Goal: Information Seeking & Learning: Learn about a topic

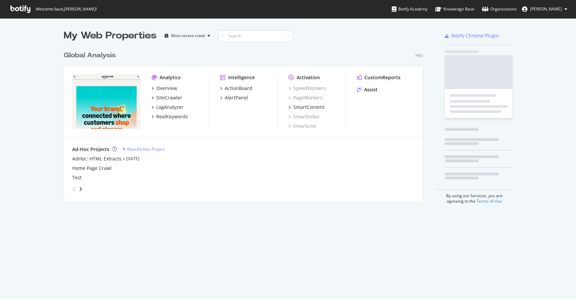
scroll to position [152, 358]
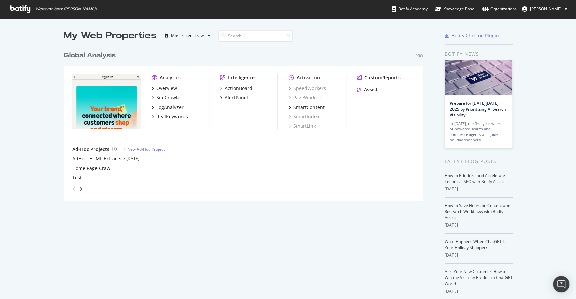
click at [162, 121] on div "Analytics Overview SiteCrawler LogAnalyzer RealKeywords" at bounding box center [180, 101] width 57 height 55
click at [163, 117] on div "RealKeywords" at bounding box center [172, 116] width 32 height 7
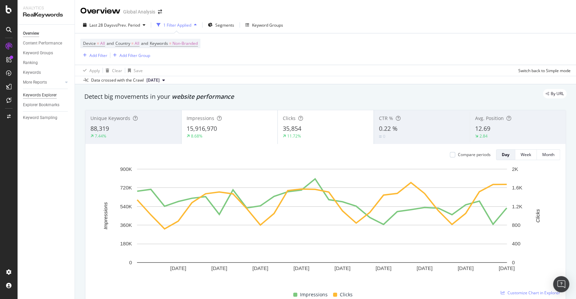
click at [51, 95] on div "Keywords Explorer" at bounding box center [40, 95] width 34 height 7
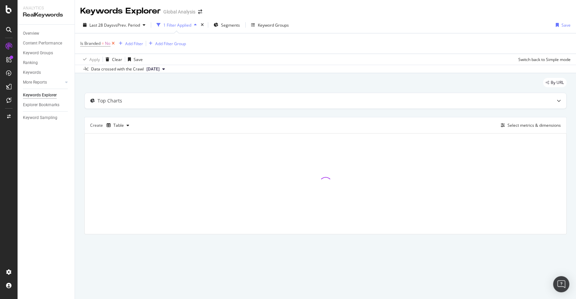
click at [112, 45] on icon at bounding box center [113, 43] width 6 height 7
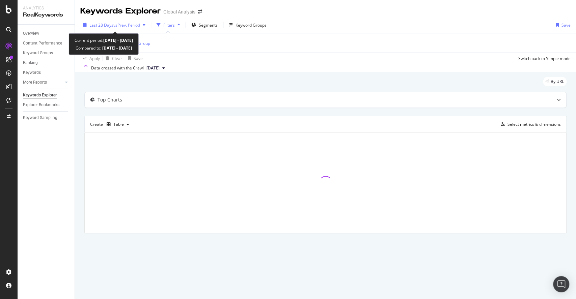
click at [113, 25] on span "vs Prev. Period" at bounding box center [126, 25] width 27 height 6
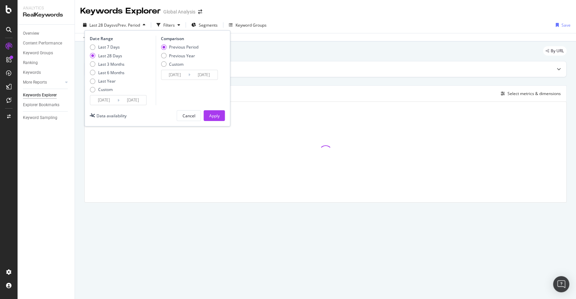
click at [104, 105] on div "[DATE] Navigate forward to interact with the calendar and select a date. Press …" at bounding box center [118, 100] width 57 height 10
click at [104, 101] on input "[DATE]" at bounding box center [103, 100] width 27 height 9
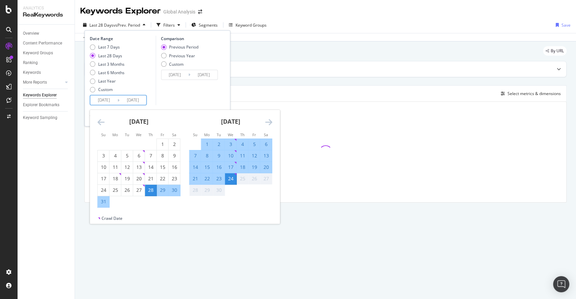
click at [97, 125] on icon "Move backward to switch to the previous month." at bounding box center [100, 122] width 7 height 8
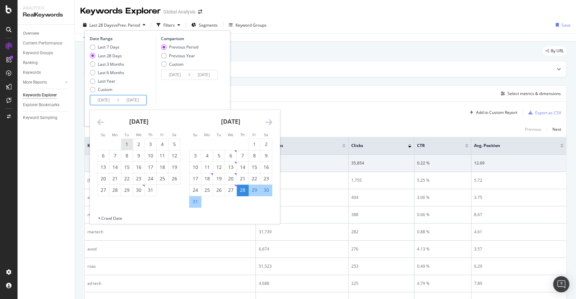
click at [126, 149] on div "1" at bounding box center [126, 144] width 11 height 11
type input "[DATE]"
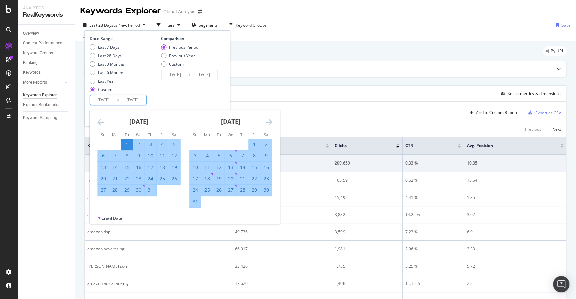
click at [269, 123] on icon "Move forward to switch to the next month." at bounding box center [268, 122] width 7 height 8
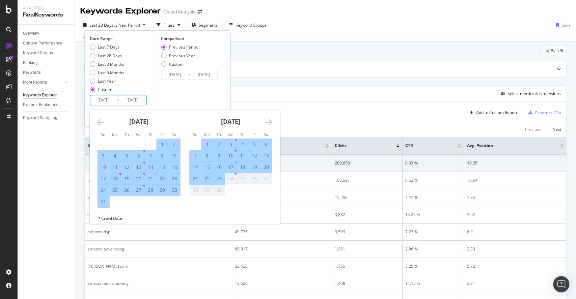
click at [219, 181] on div "23" at bounding box center [218, 179] width 11 height 7
type input "[DATE]"
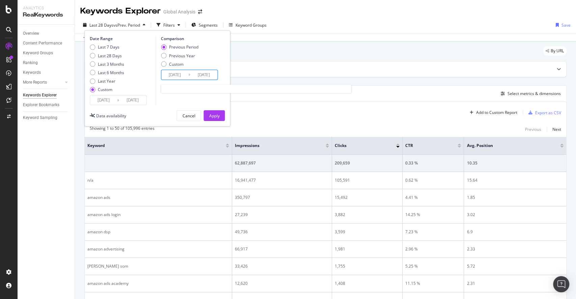
click at [178, 73] on input "[DATE]" at bounding box center [174, 74] width 27 height 9
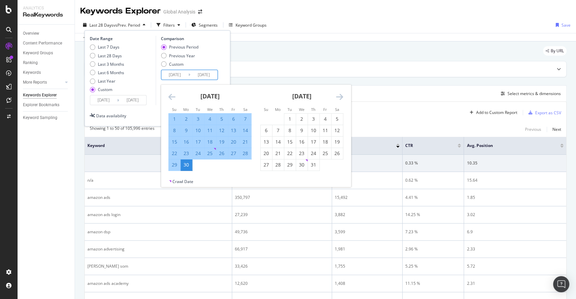
click at [169, 96] on icon "Move backward to switch to the previous month." at bounding box center [171, 97] width 7 height 8
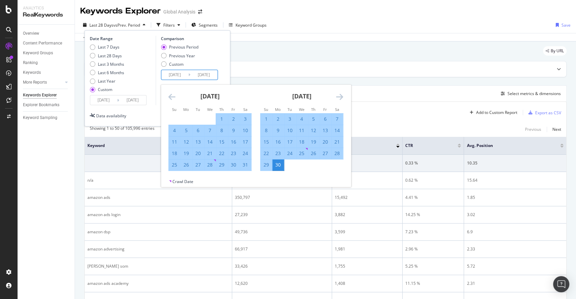
click at [169, 96] on icon "Move backward to switch to the previous month." at bounding box center [171, 97] width 7 height 8
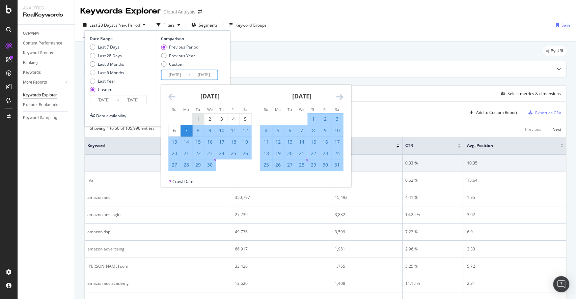
click at [202, 119] on div "1" at bounding box center [197, 119] width 11 height 7
type input "[DATE]"
click at [341, 99] on icon "Move forward to switch to the next month." at bounding box center [339, 97] width 7 height 8
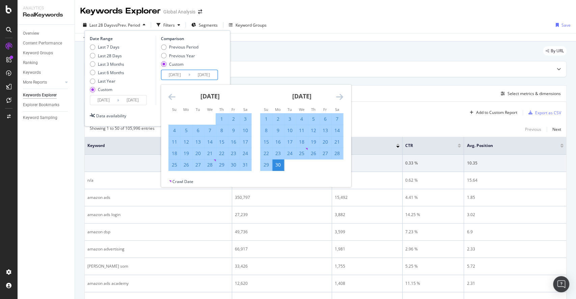
click at [276, 169] on div "30" at bounding box center [277, 165] width 11 height 11
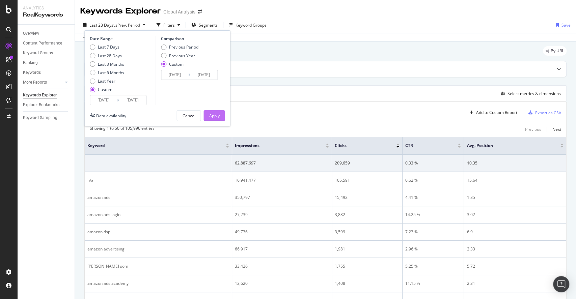
click at [214, 117] on div "Apply" at bounding box center [214, 116] width 10 height 6
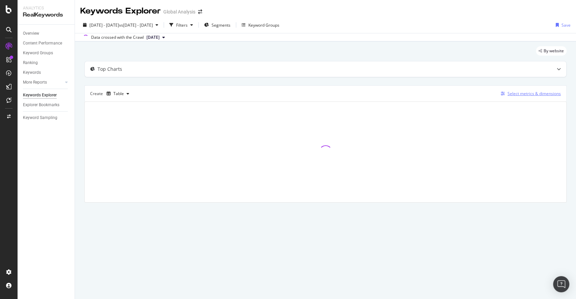
click at [536, 97] on button "Select metrics & dimensions" at bounding box center [529, 94] width 63 height 8
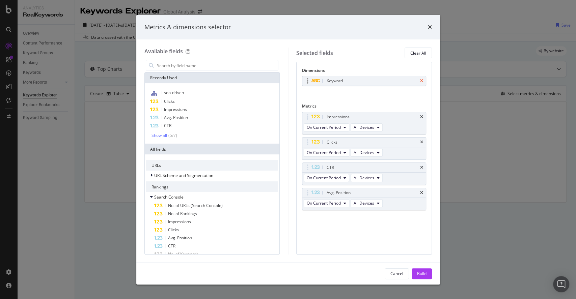
click at [421, 80] on icon "times" at bounding box center [421, 81] width 3 height 4
click at [191, 64] on input "modal" at bounding box center [217, 65] width 122 height 10
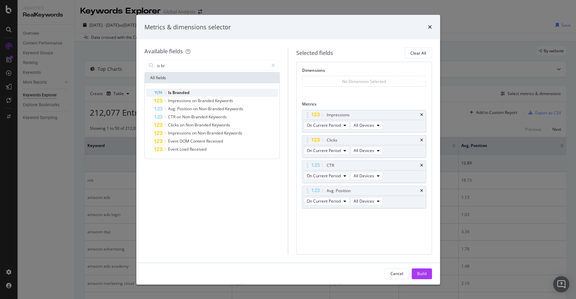
click at [186, 94] on span "Branded" at bounding box center [181, 93] width 17 height 6
click at [423, 167] on icon "times" at bounding box center [421, 168] width 3 height 4
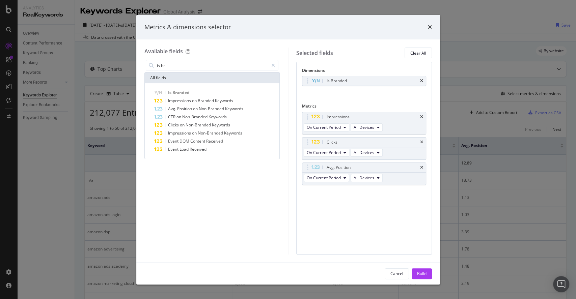
click at [423, 167] on icon "times" at bounding box center [421, 168] width 3 height 4
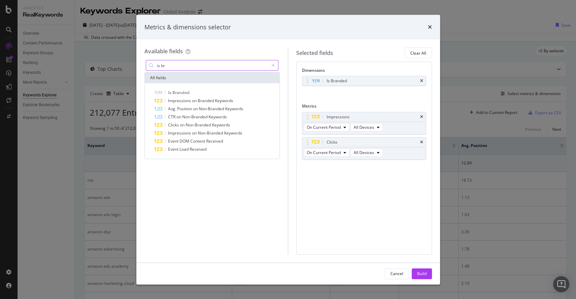
click at [203, 63] on input "is br" at bounding box center [212, 65] width 112 height 10
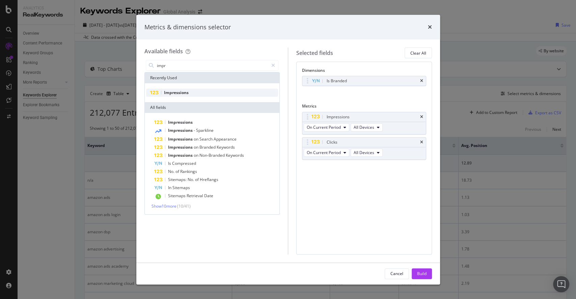
click at [187, 91] on span "Impressions" at bounding box center [176, 93] width 25 height 6
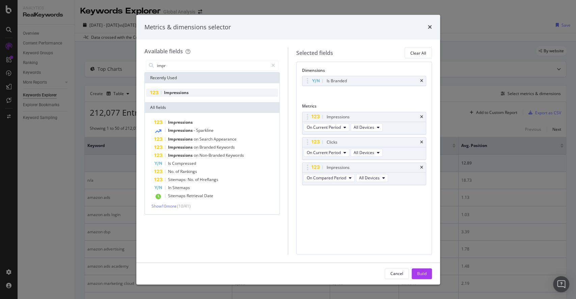
click at [187, 91] on span "Impressions" at bounding box center [176, 93] width 25 height 6
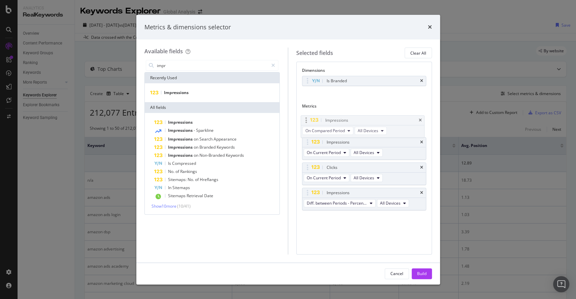
drag, startPoint x: 308, startPoint y: 167, endPoint x: 308, endPoint y: 118, distance: 49.0
click at [308, 118] on body "Analytics RealKeywords Overview Content Performance Keyword Groups Ranking Keyw…" at bounding box center [288, 149] width 576 height 299
drag, startPoint x: 310, startPoint y: 192, endPoint x: 316, endPoint y: 172, distance: 21.0
click at [316, 172] on body "Analytics RealKeywords Overview Content Performance Keyword Groups Ranking Keyw…" at bounding box center [288, 149] width 576 height 299
click at [167, 73] on div "Recently Used" at bounding box center [212, 78] width 135 height 11
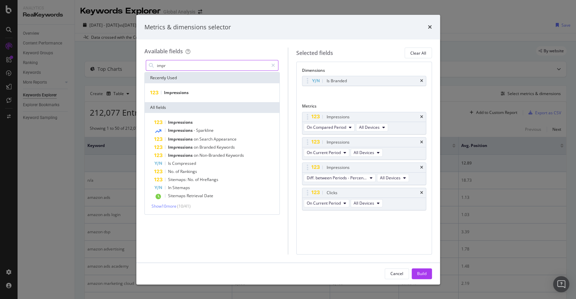
drag, startPoint x: 166, startPoint y: 71, endPoint x: 163, endPoint y: 63, distance: 8.7
type input "l"
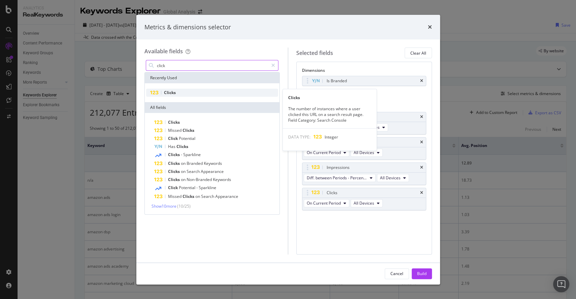
type input "click"
click at [173, 94] on span "Clicks" at bounding box center [170, 93] width 12 height 6
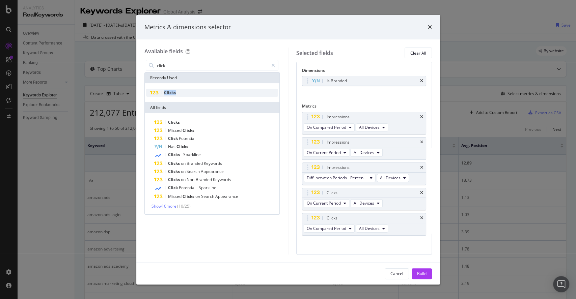
click at [173, 94] on span "Clicks" at bounding box center [170, 93] width 12 height 6
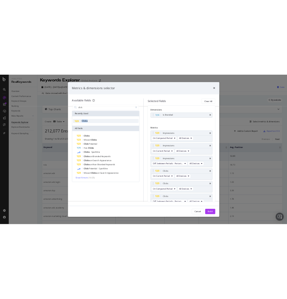
scroll to position [6, 0]
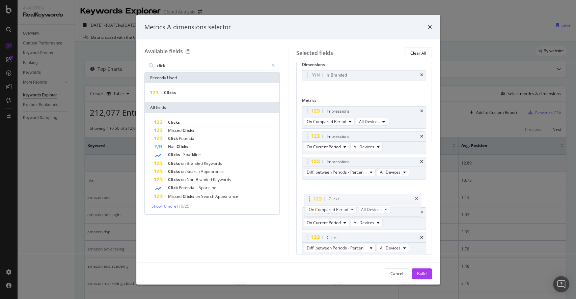
drag, startPoint x: 307, startPoint y: 213, endPoint x: 310, endPoint y: 193, distance: 20.1
click at [310, 193] on body "Analytics RealKeywords Overview Content Performance Keyword Groups Ranking Keyw…" at bounding box center [288, 149] width 576 height 299
click at [424, 278] on div "Build" at bounding box center [421, 274] width 9 height 10
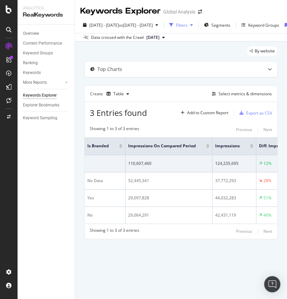
click at [188, 27] on div "Filters" at bounding box center [181, 25] width 11 height 6
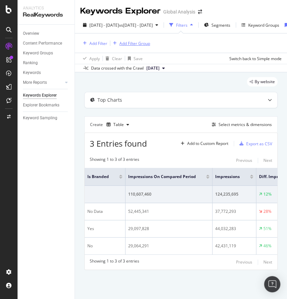
click at [126, 42] on div "Add Filter Group" at bounding box center [135, 44] width 31 height 6
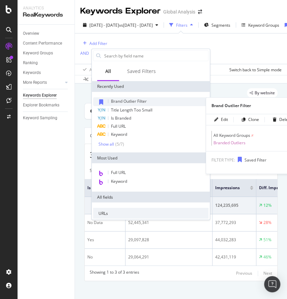
click at [125, 102] on span "Brand Outlier Filter" at bounding box center [129, 101] width 36 height 6
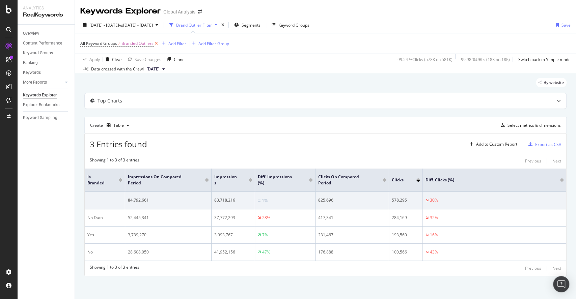
click at [155, 44] on icon at bounding box center [157, 43] width 6 height 7
click at [101, 41] on div "Add Filter" at bounding box center [98, 44] width 18 height 6
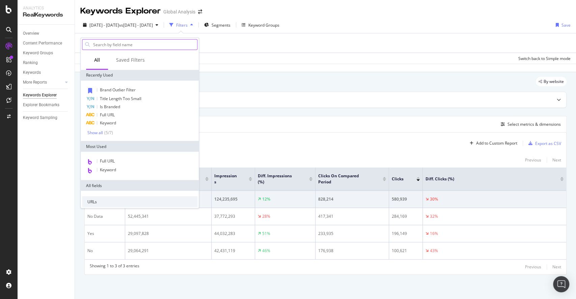
click at [121, 40] on input "text" at bounding box center [145, 45] width 105 height 10
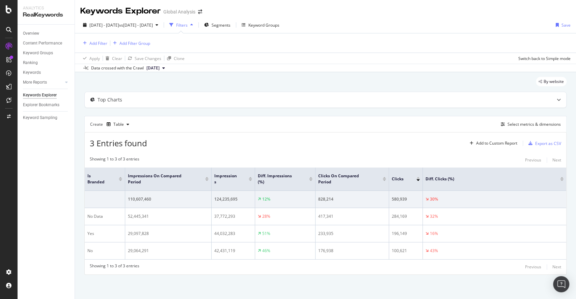
click at [215, 46] on div "Add Filter Add Filter Group" at bounding box center [325, 42] width 491 height 19
click at [135, 45] on div "Add Filter Group" at bounding box center [135, 44] width 31 height 6
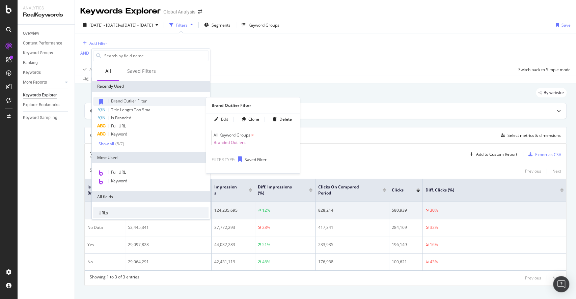
click at [127, 104] on div "Brand Outlier Filter" at bounding box center [150, 101] width 115 height 9
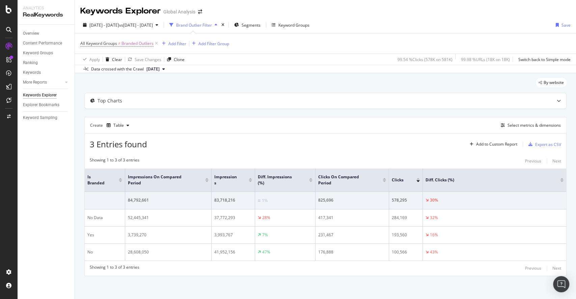
click at [232, 159] on div "Showing 1 to 3 of 3 entries Previous Next" at bounding box center [326, 161] width 482 height 8
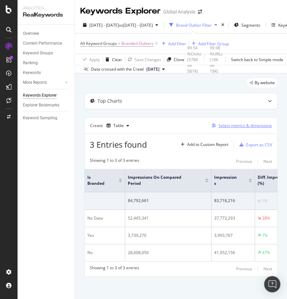
click at [221, 125] on div "Select metrics & dimensions" at bounding box center [245, 126] width 53 height 6
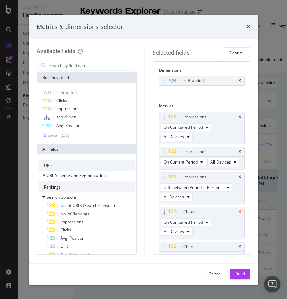
click at [239, 214] on icon "times" at bounding box center [240, 212] width 3 height 4
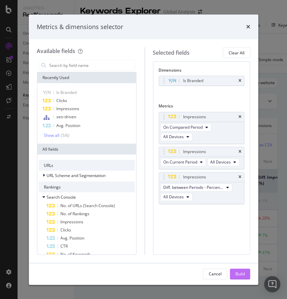
click at [243, 271] on div "Build" at bounding box center [240, 274] width 9 height 6
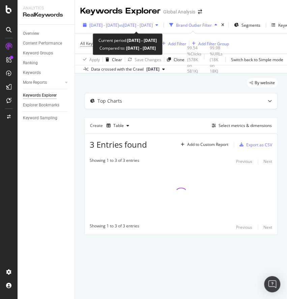
click at [138, 27] on span "vs [DATE] - [DATE]" at bounding box center [136, 25] width 34 height 6
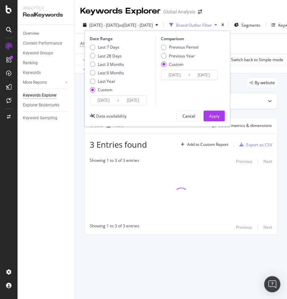
click at [108, 108] on div "Date Range Last 7 Days Last 28 Days Last 3 Months Last 6 Months Last Year Custo…" at bounding box center [157, 78] width 146 height 96
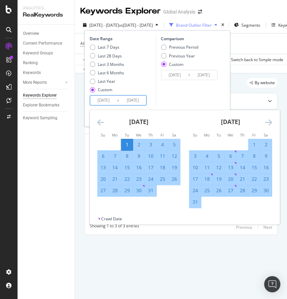
click at [106, 99] on input "[DATE]" at bounding box center [103, 100] width 27 height 9
click at [101, 127] on div "[DATE]" at bounding box center [138, 124] width 83 height 29
click at [100, 118] on icon "Move backward to switch to the previous month." at bounding box center [100, 122] width 7 height 8
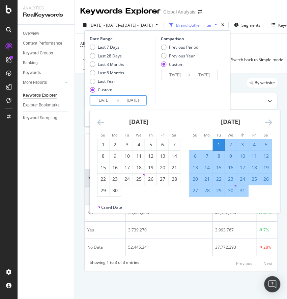
click at [100, 118] on icon "Move backward to switch to the previous month." at bounding box center [100, 122] width 7 height 8
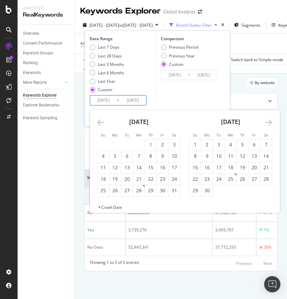
click at [100, 118] on icon "Move backward to switch to the previous month." at bounding box center [100, 122] width 7 height 8
click at [129, 141] on div "1" at bounding box center [126, 144] width 11 height 7
type input "[DATE]"
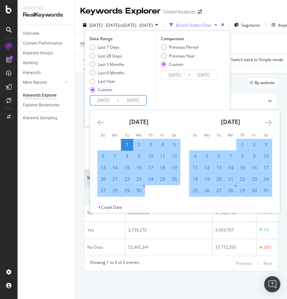
click at [274, 123] on div "[DATE] 1 2 3 4 5 6 7 8 9 10 11 12 13 14 15 16 17 18 19 20 21 22 23 24 25 26 27 …" at bounding box center [231, 153] width 92 height 86
click at [268, 119] on icon "Move forward to switch to the next month." at bounding box center [268, 122] width 7 height 8
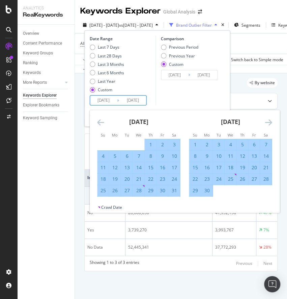
click at [208, 190] on div "30" at bounding box center [206, 190] width 11 height 7
type input "[DATE]"
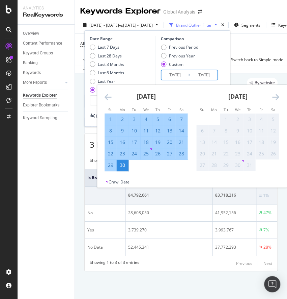
click at [177, 76] on input "[DATE]" at bounding box center [174, 74] width 27 height 9
click at [102, 91] on div "[DATE] 1 2 3 4 5 6 7 8 9 10 11 12 13 14 15 16 17 18 19 20 21 22 23 24 25 26 27 …" at bounding box center [146, 128] width 92 height 86
click at [109, 99] on icon "Move backward to switch to the previous month." at bounding box center [108, 97] width 7 height 8
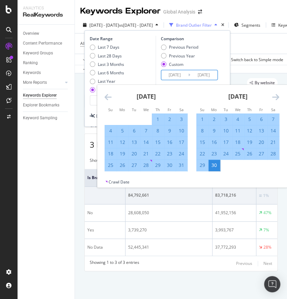
click at [109, 99] on icon "Move backward to switch to the previous month." at bounding box center [108, 97] width 7 height 8
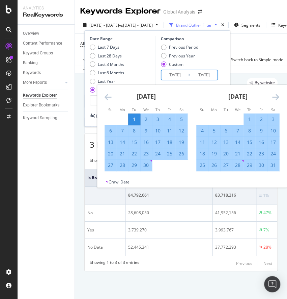
click at [109, 99] on icon "Move backward to switch to the previous month." at bounding box center [108, 97] width 7 height 8
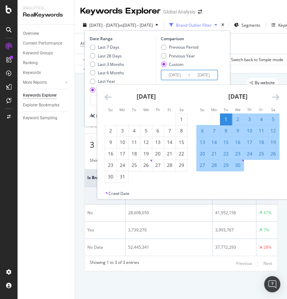
click at [109, 99] on icon "Move backward to switch to the previous month." at bounding box center [108, 97] width 7 height 8
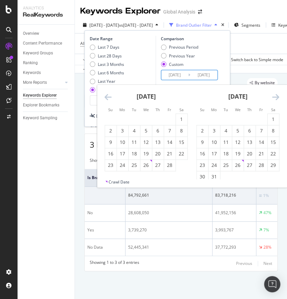
click at [109, 99] on icon "Move backward to switch to the previous month." at bounding box center [108, 97] width 7 height 8
click at [150, 121] on div "1" at bounding box center [145, 119] width 11 height 7
type input "[DATE]"
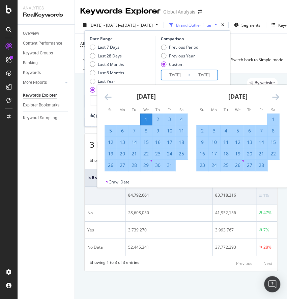
click at [272, 95] on icon "Move forward to switch to the next month." at bounding box center [275, 97] width 7 height 8
click at [214, 175] on div "31" at bounding box center [214, 176] width 11 height 7
type input "[DATE]"
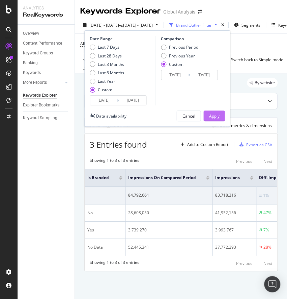
click at [215, 115] on div "Apply" at bounding box center [214, 116] width 10 height 6
